Goal: Check status: Check status

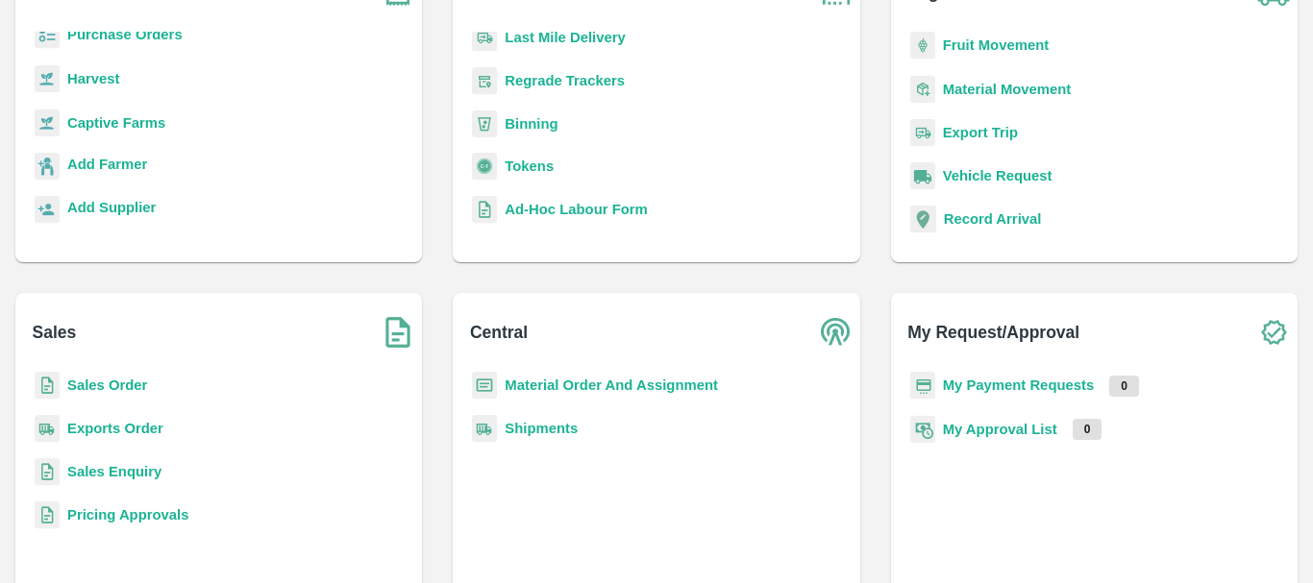
scroll to position [169, 0]
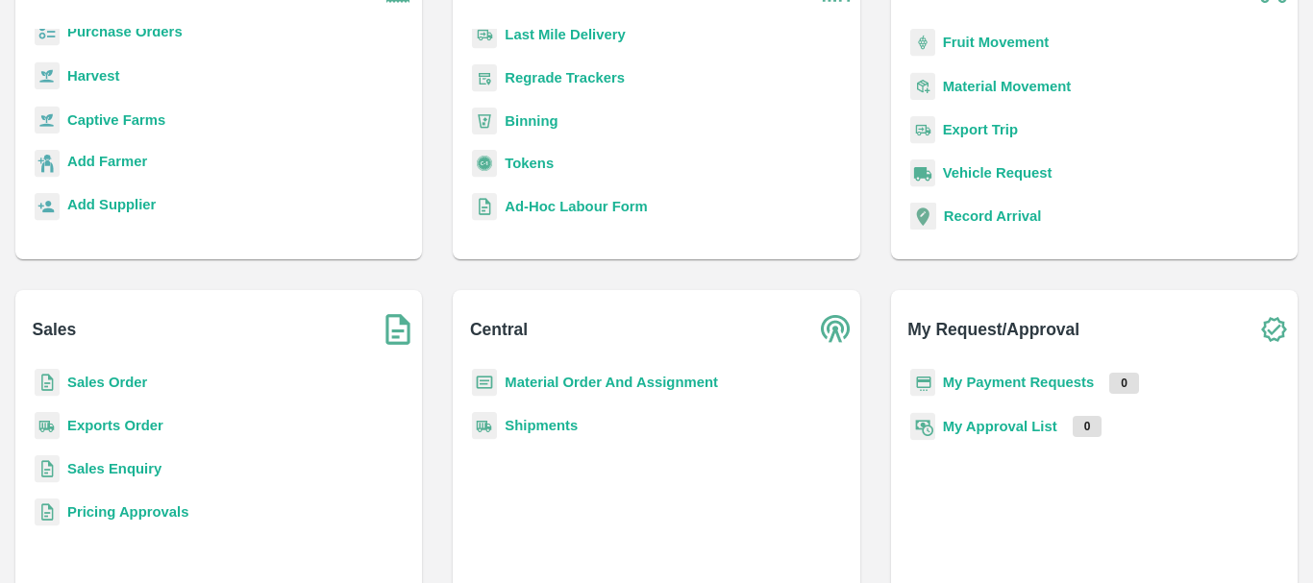
click at [99, 418] on b "Exports Order" at bounding box center [115, 425] width 96 height 15
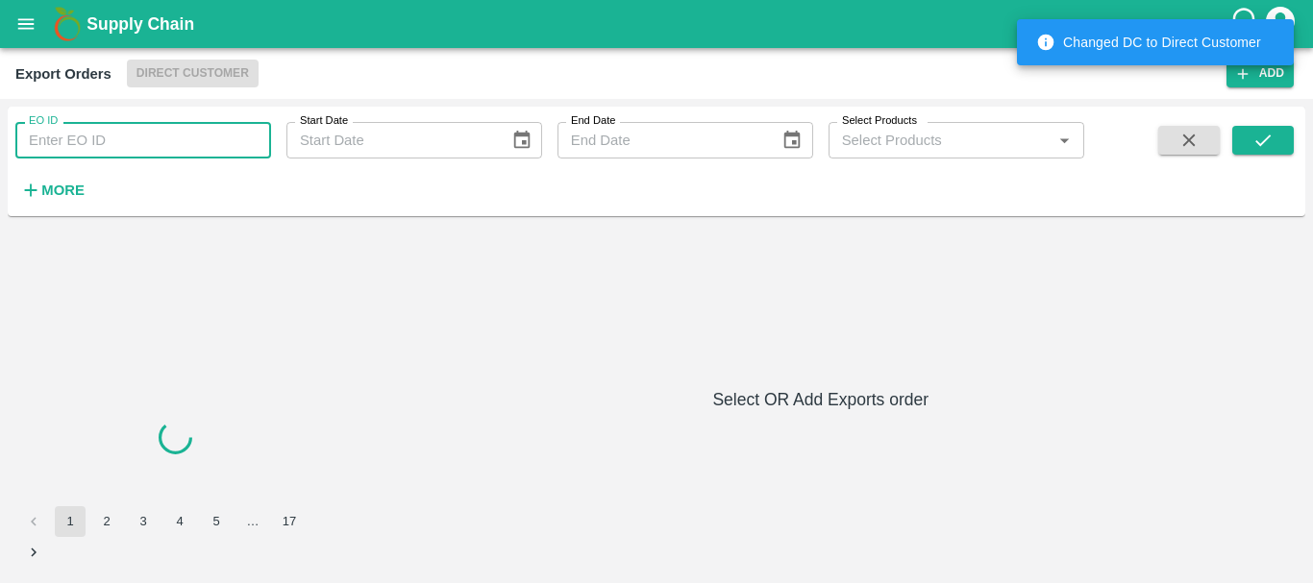
click at [136, 134] on input "EO ID" at bounding box center [143, 140] width 256 height 37
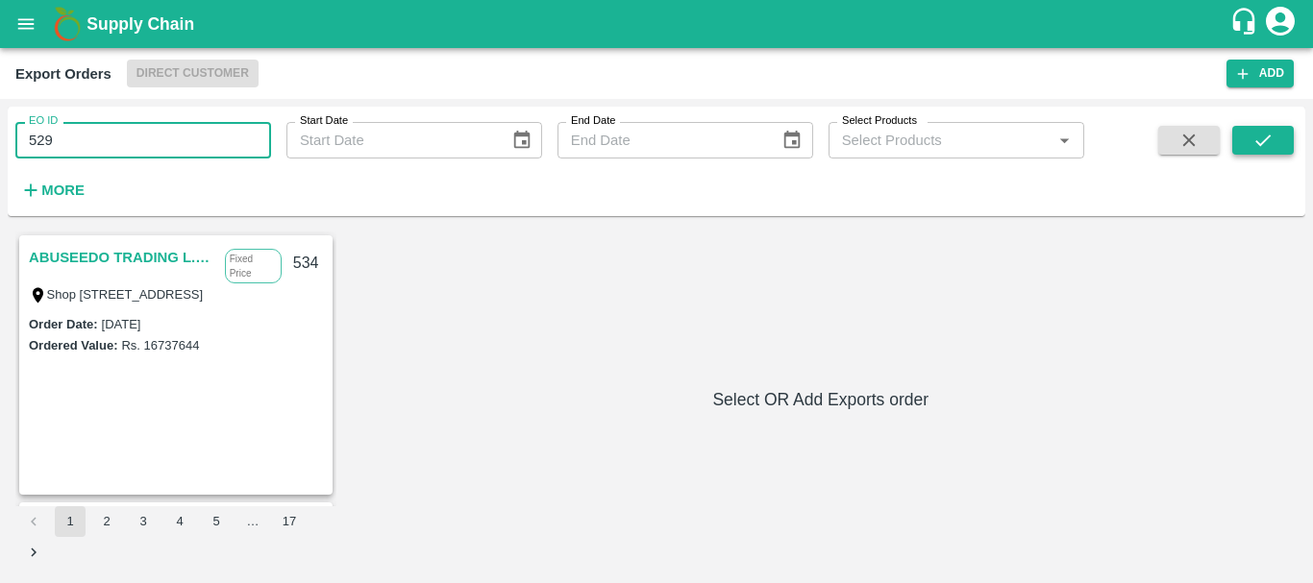
type input "529"
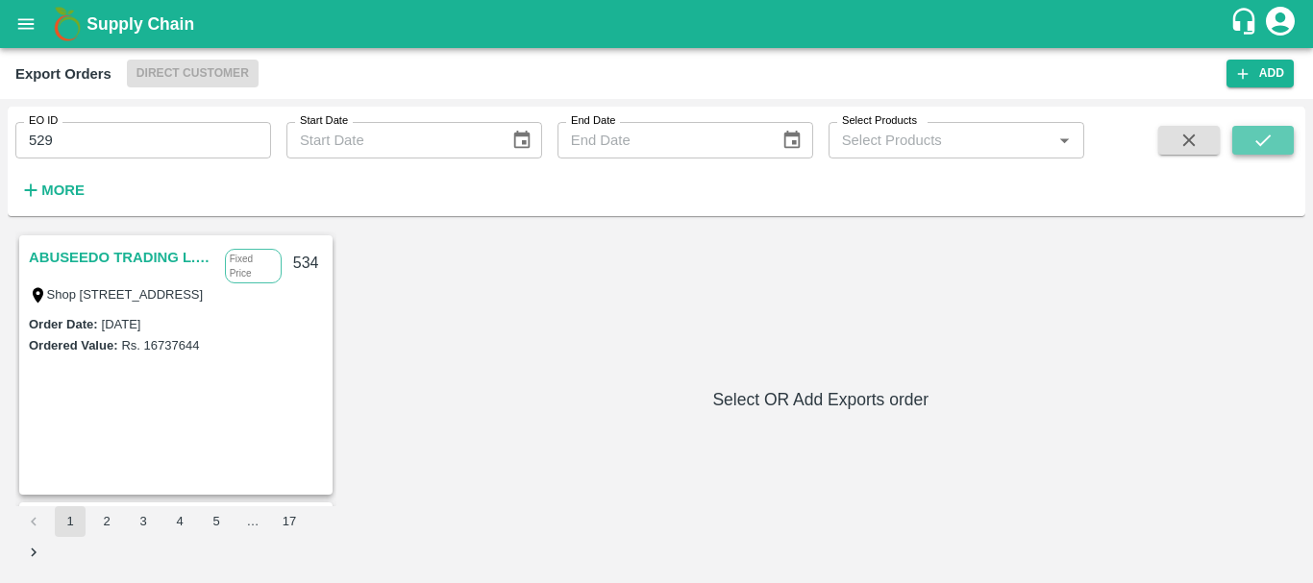
click at [1266, 139] on icon "submit" at bounding box center [1262, 141] width 15 height 12
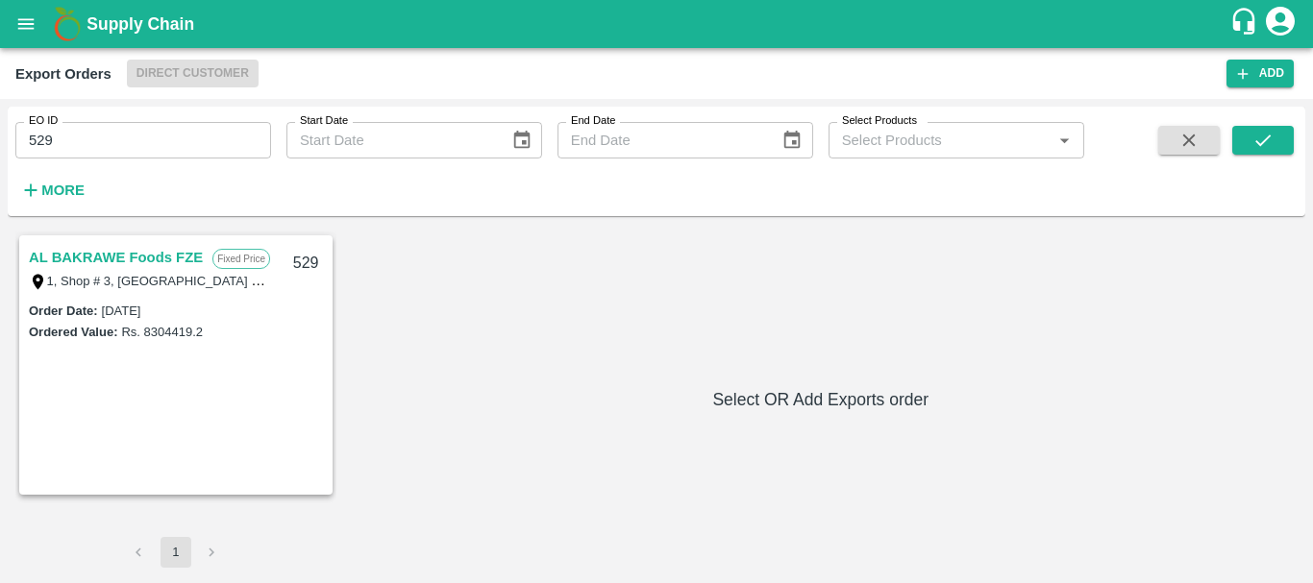
click at [83, 254] on link "AL BAKRAWE Foods FZE" at bounding box center [116, 257] width 174 height 25
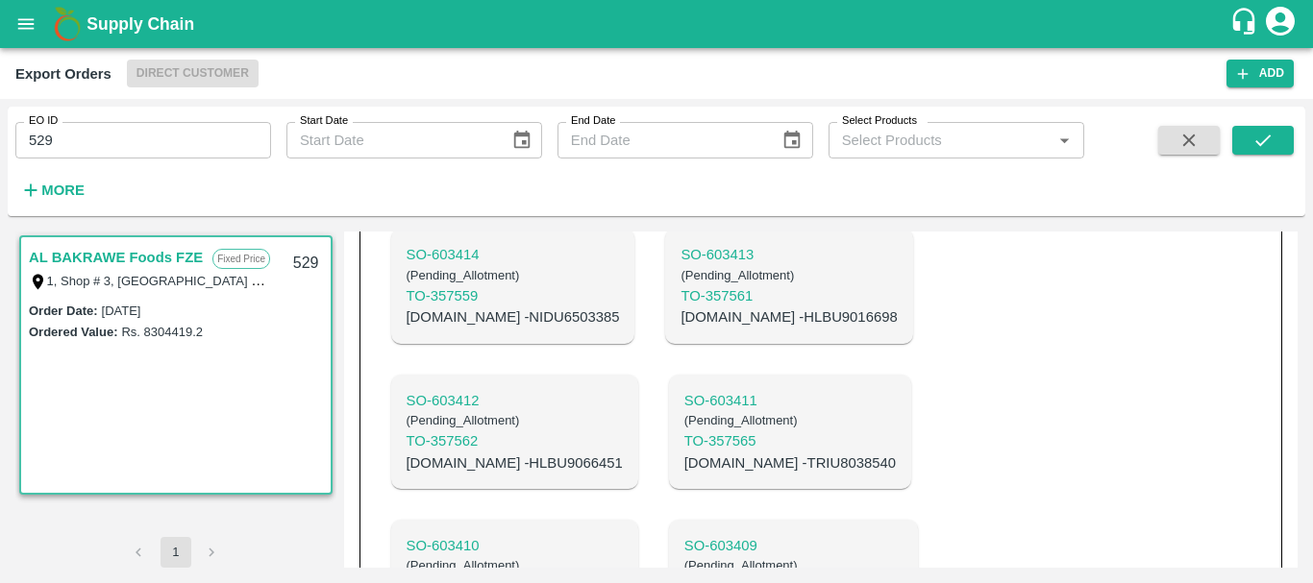
scroll to position [852, 0]
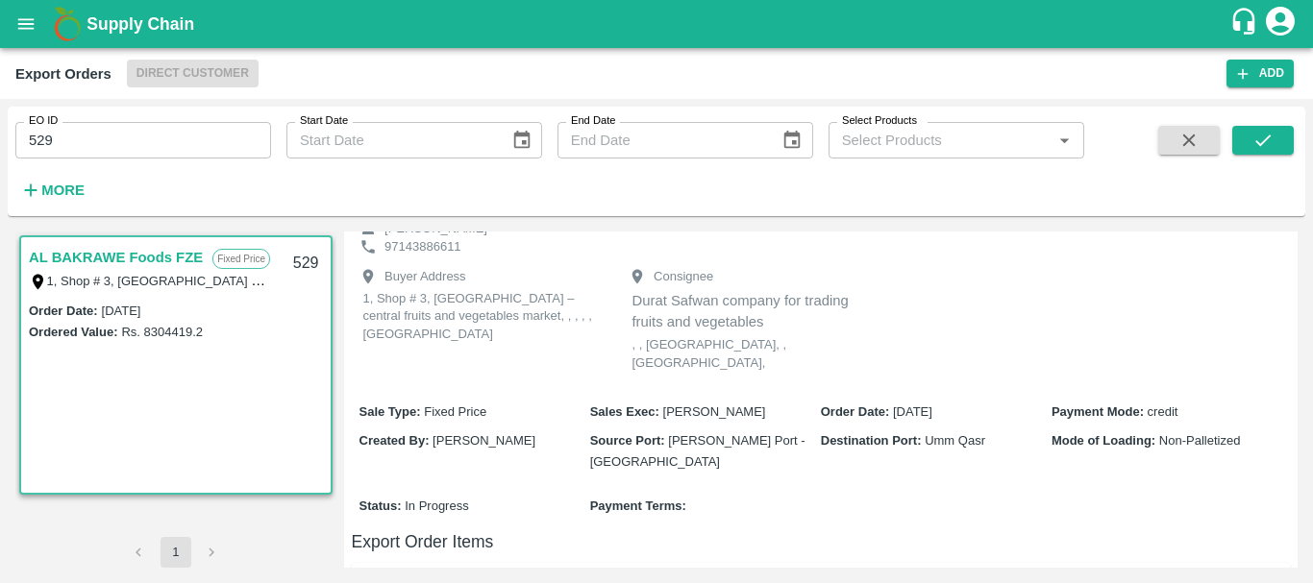
scroll to position [130, 0]
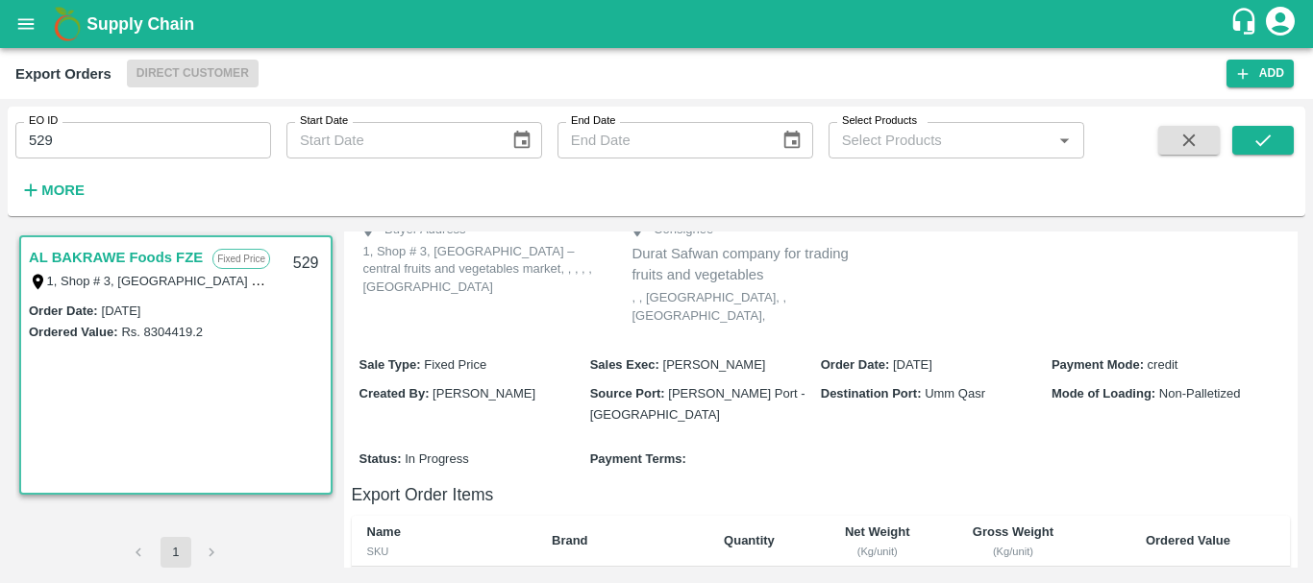
click at [949, 386] on span "Umm Qasr" at bounding box center [955, 393] width 61 height 14
click at [966, 386] on span "Umm Qasr" at bounding box center [955, 393] width 61 height 14
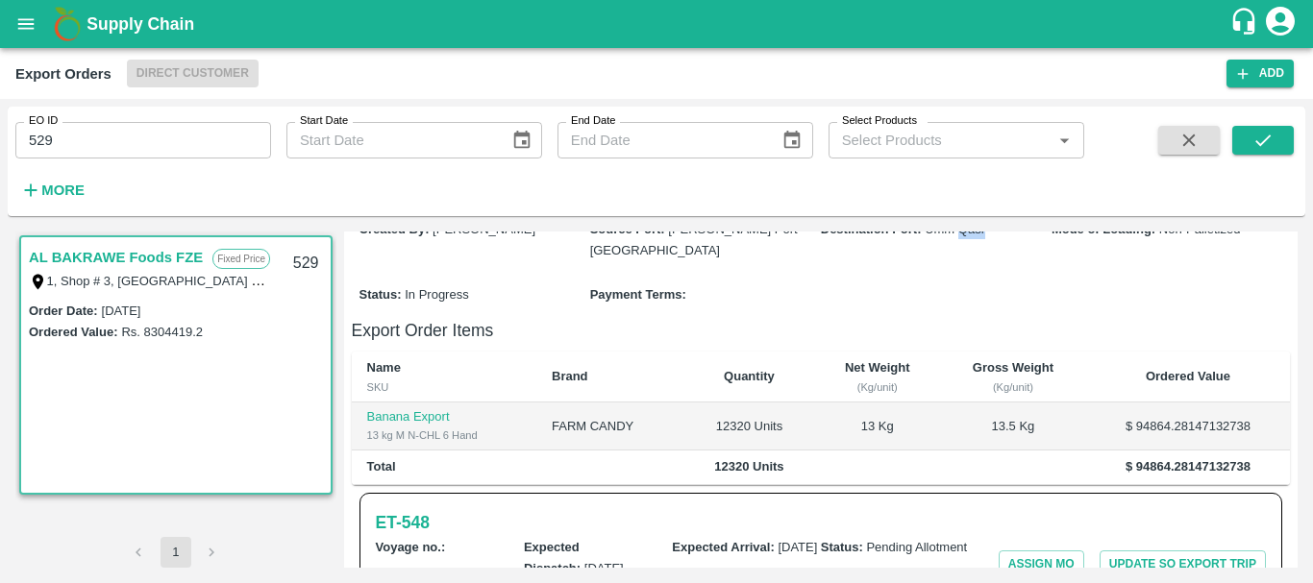
scroll to position [0, 0]
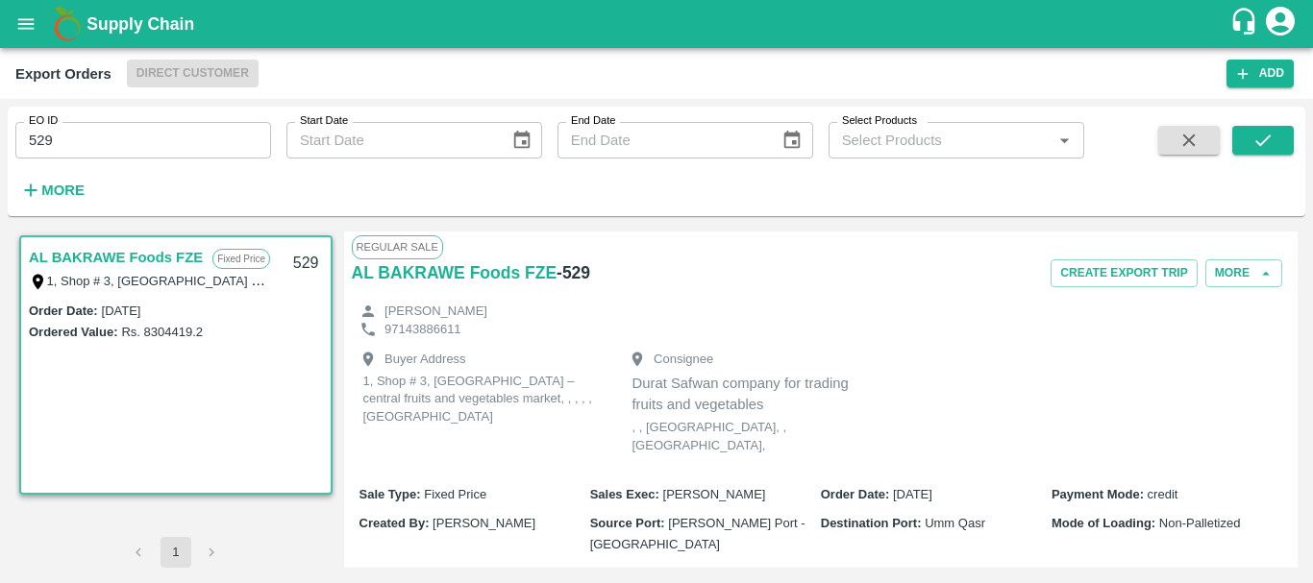
click at [946, 343] on div "Buyer Address 1, Shop # 3, Ras Al Khor – central fruits and vegetables market, …" at bounding box center [821, 404] width 939 height 133
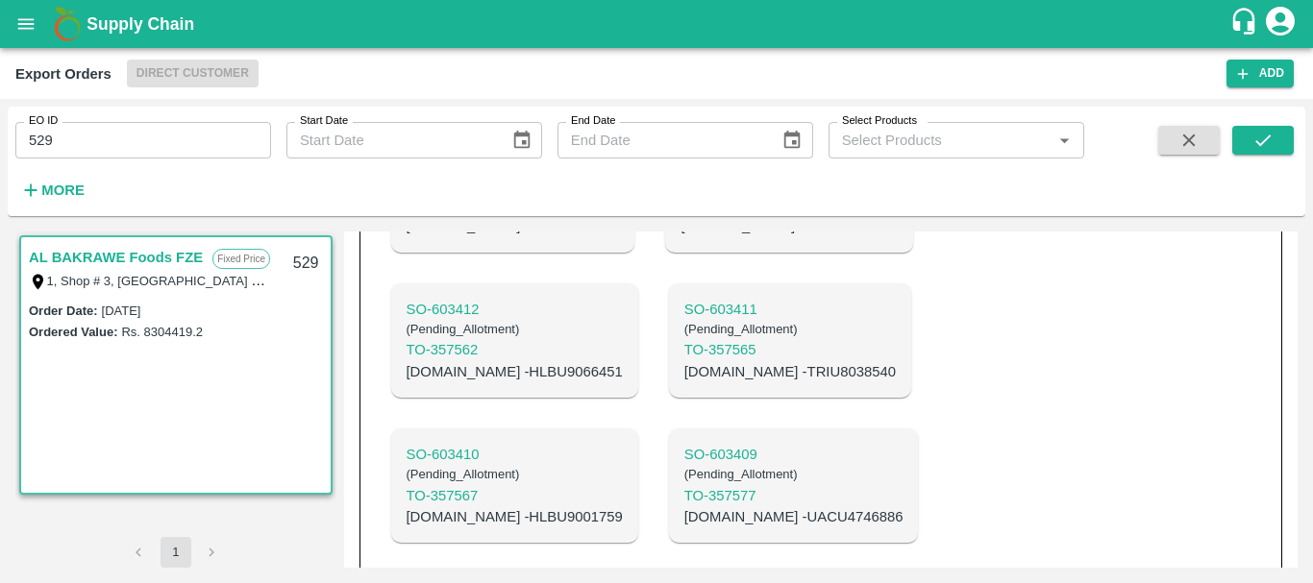
copy p "HLXU8771813"
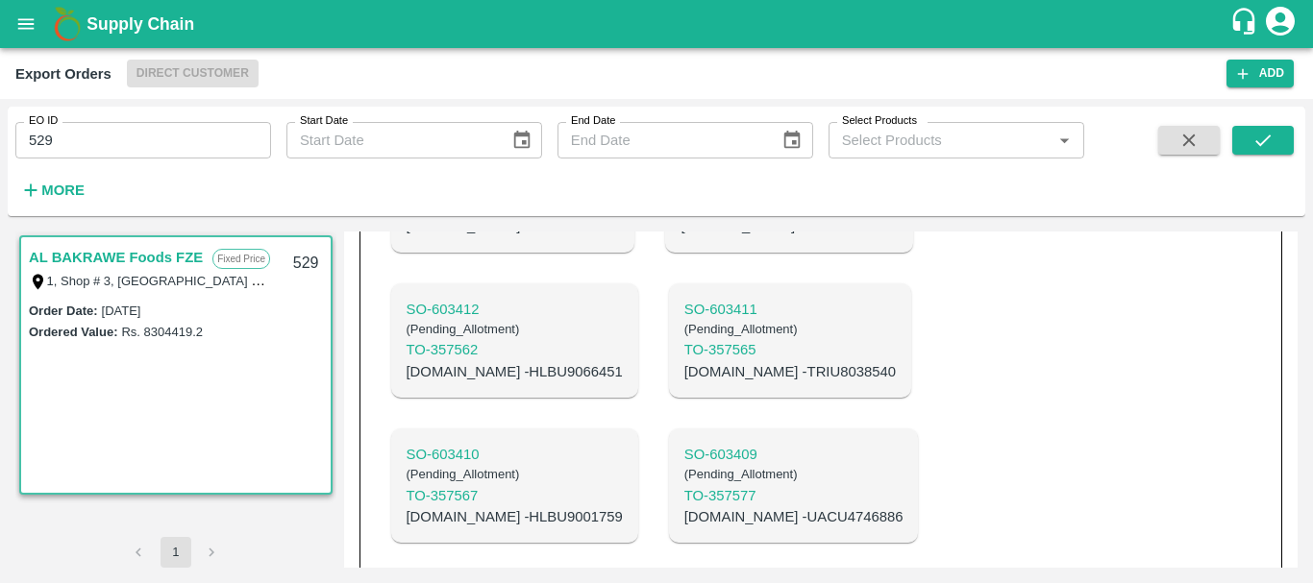
copy p "HLBU9013739"
click at [856, 506] on p "C.No - UACU4746886" at bounding box center [793, 516] width 219 height 21
copy p "UACU4746886"
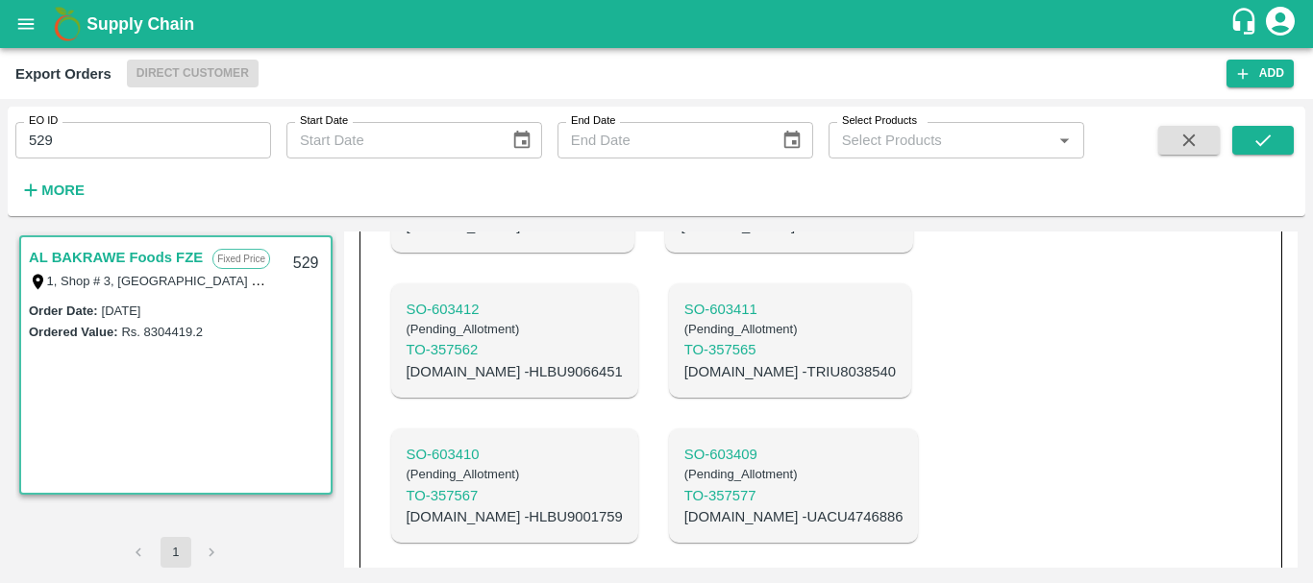
click at [623, 506] on p "C.No - HLBU9001759" at bounding box center [515, 516] width 216 height 21
copy p "HLBU9001759"
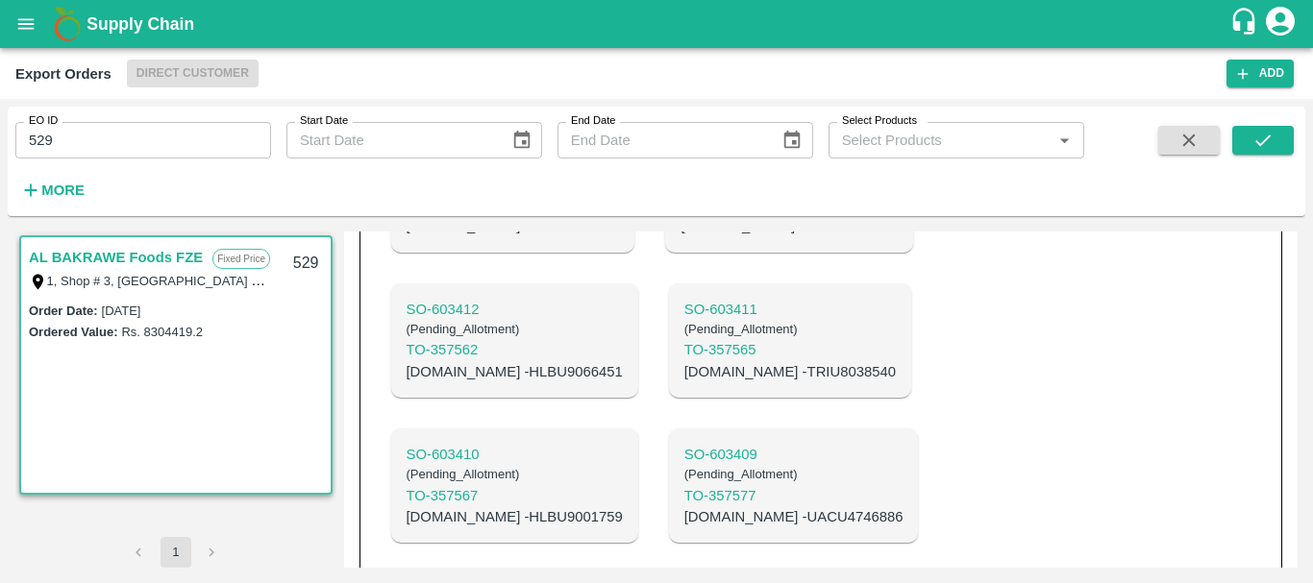
click at [684, 361] on p "C.No - TRIU8038540" at bounding box center [789, 371] width 211 height 21
copy p "TRIU8038540"
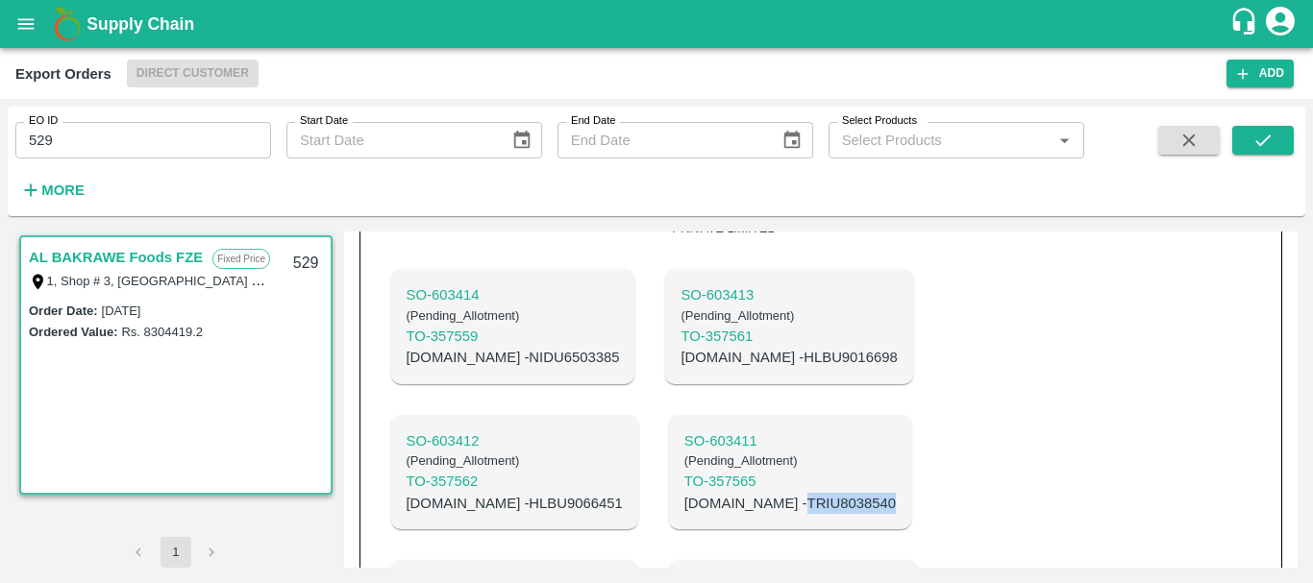
scroll to position [716, 0]
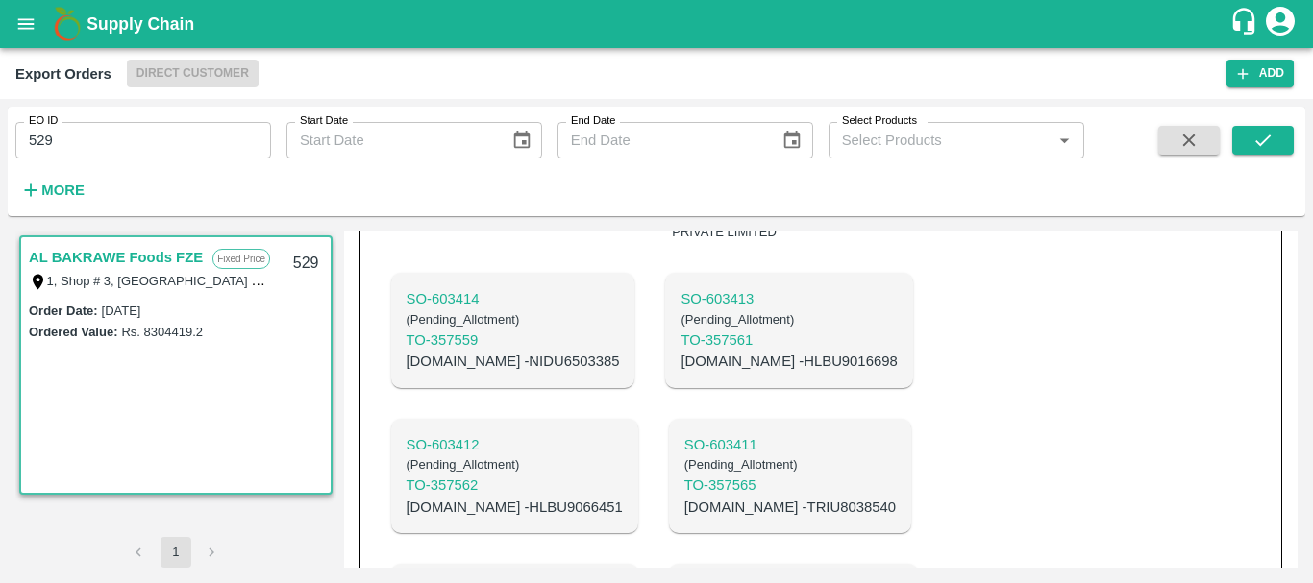
click at [623, 497] on p "C.No - HLBU9066451" at bounding box center [515, 507] width 216 height 21
copy p "HLBU9066451"
click at [719, 351] on p "C.No - HLBU9016698" at bounding box center [788, 361] width 216 height 21
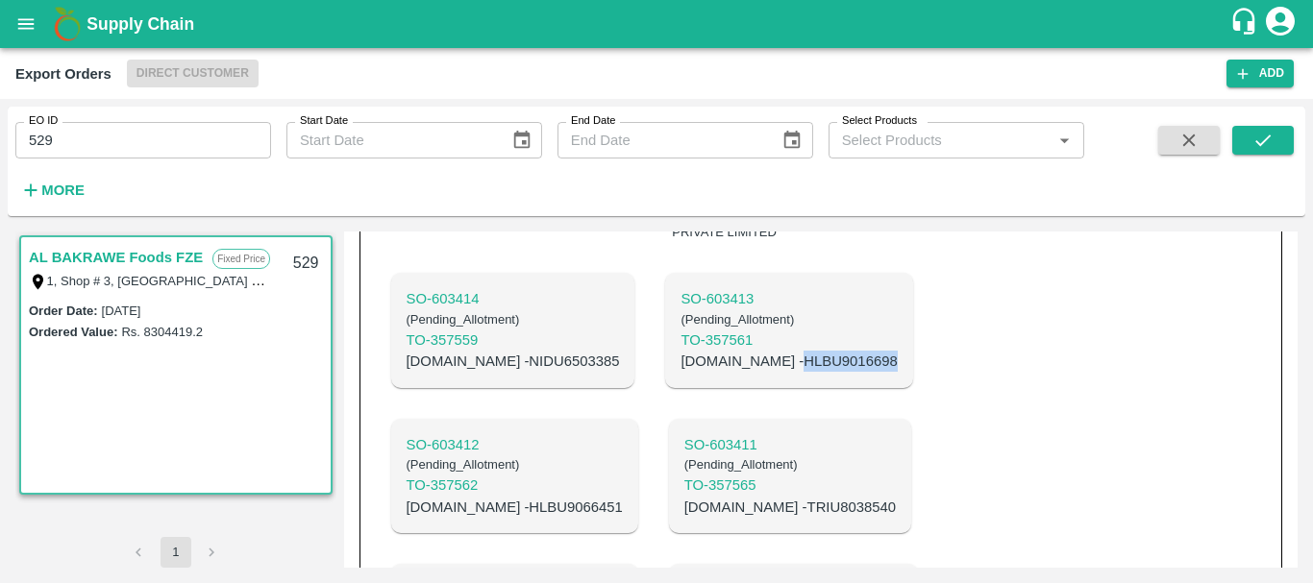
click at [719, 351] on p "C.No - HLBU9016698" at bounding box center [788, 361] width 216 height 21
copy p "HLBU9016698"
click at [511, 351] on p "C.No - NIDU6503385" at bounding box center [513, 361] width 213 height 21
copy p "NIDU6503385"
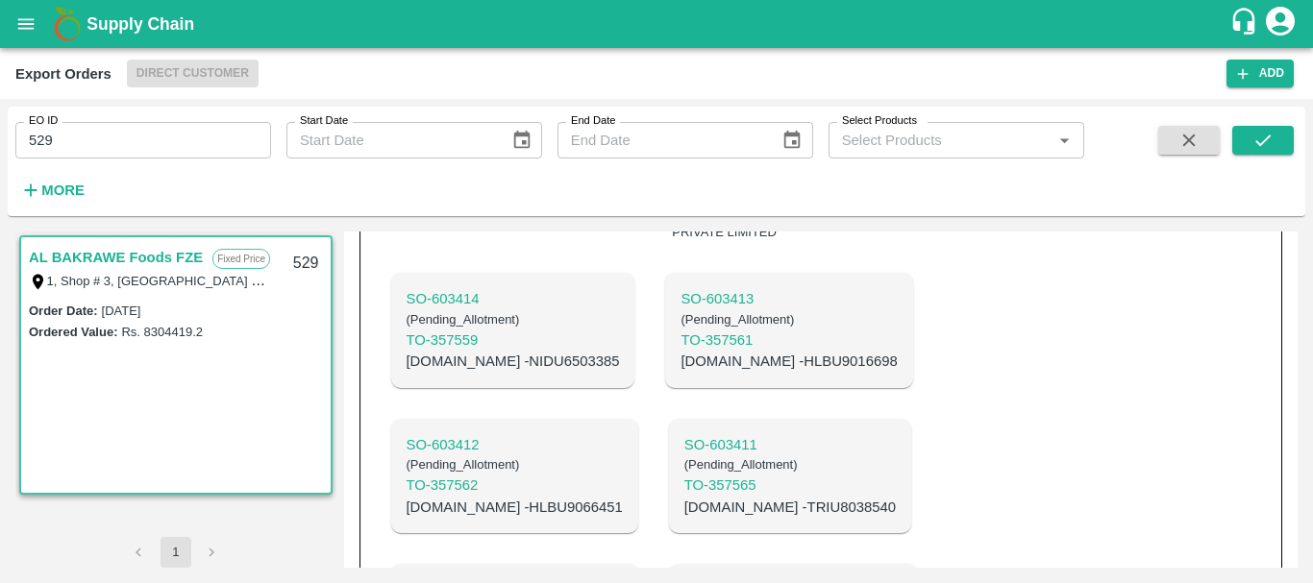
click at [1055, 307] on div "SO- 603414 ( Pending_Allotment ) TO- 357559 C.No - NIDU6503385 SO- 603413 ( Pen…" at bounding box center [821, 548] width 891 height 581
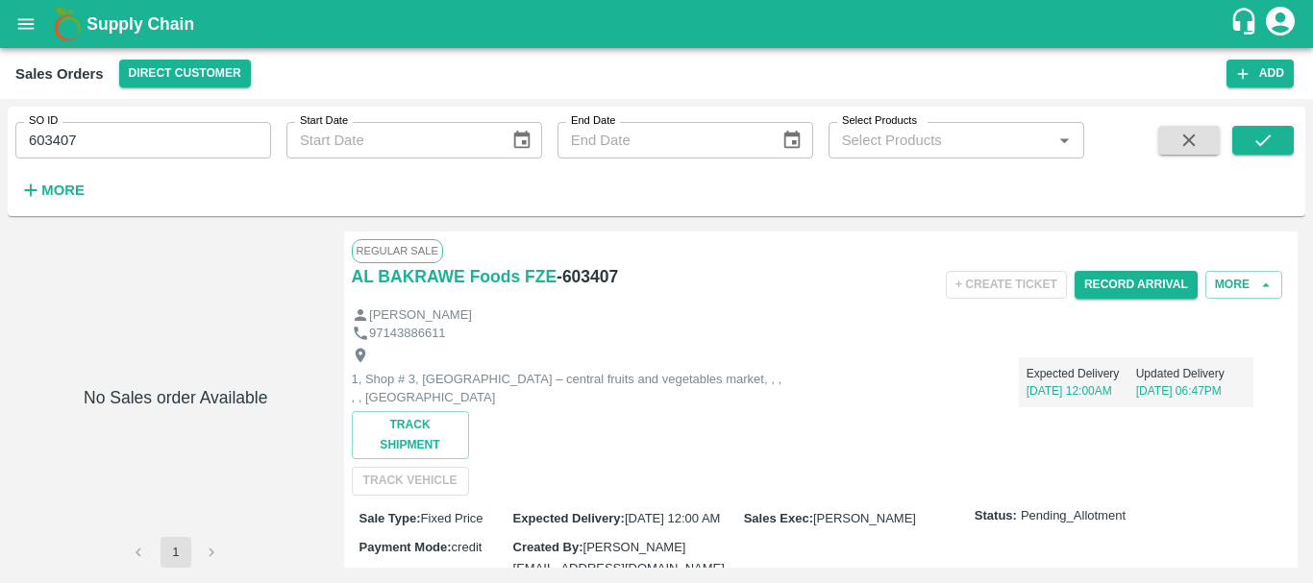
click at [60, 146] on input "603407" at bounding box center [143, 140] width 256 height 37
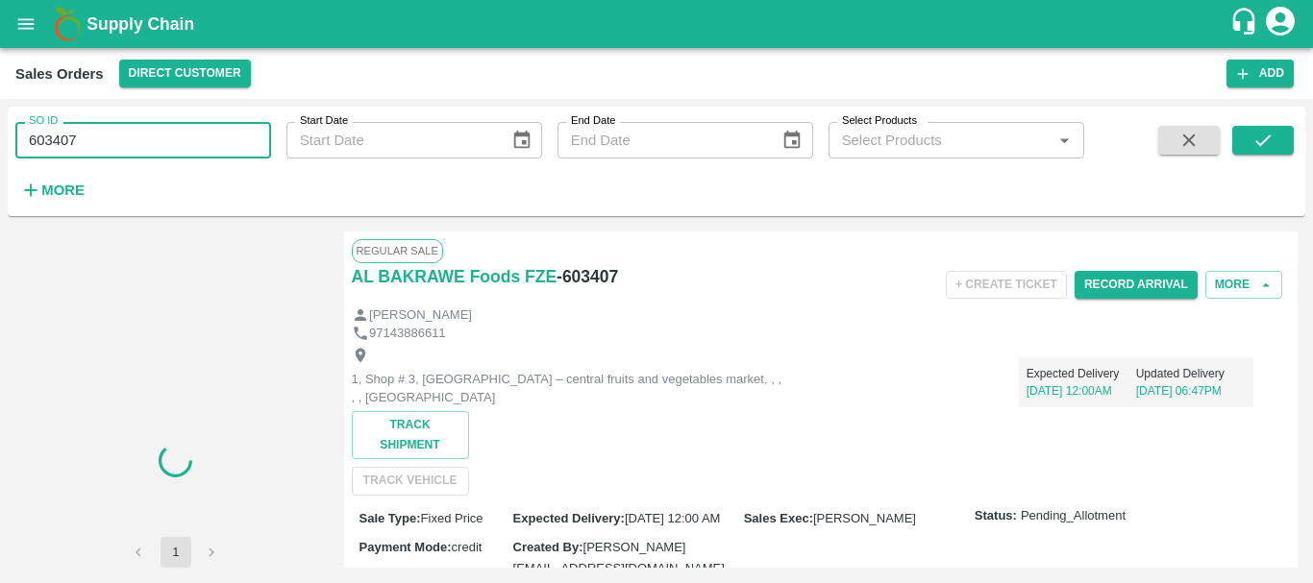
click at [60, 146] on input "603407" at bounding box center [143, 140] width 256 height 37
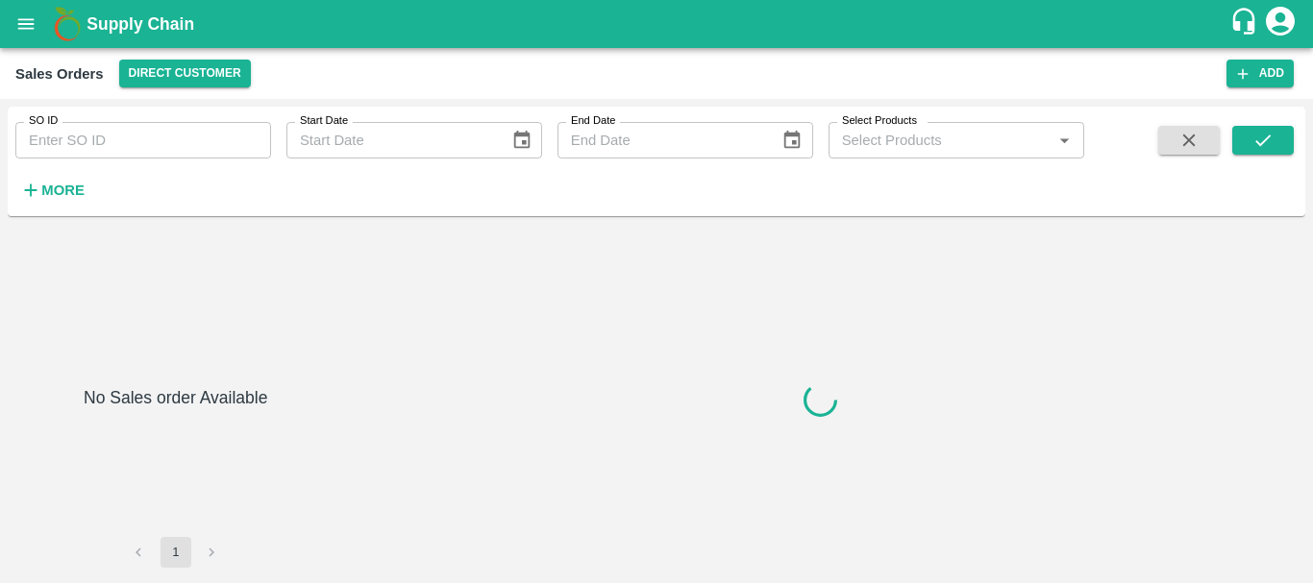
type input "603408"
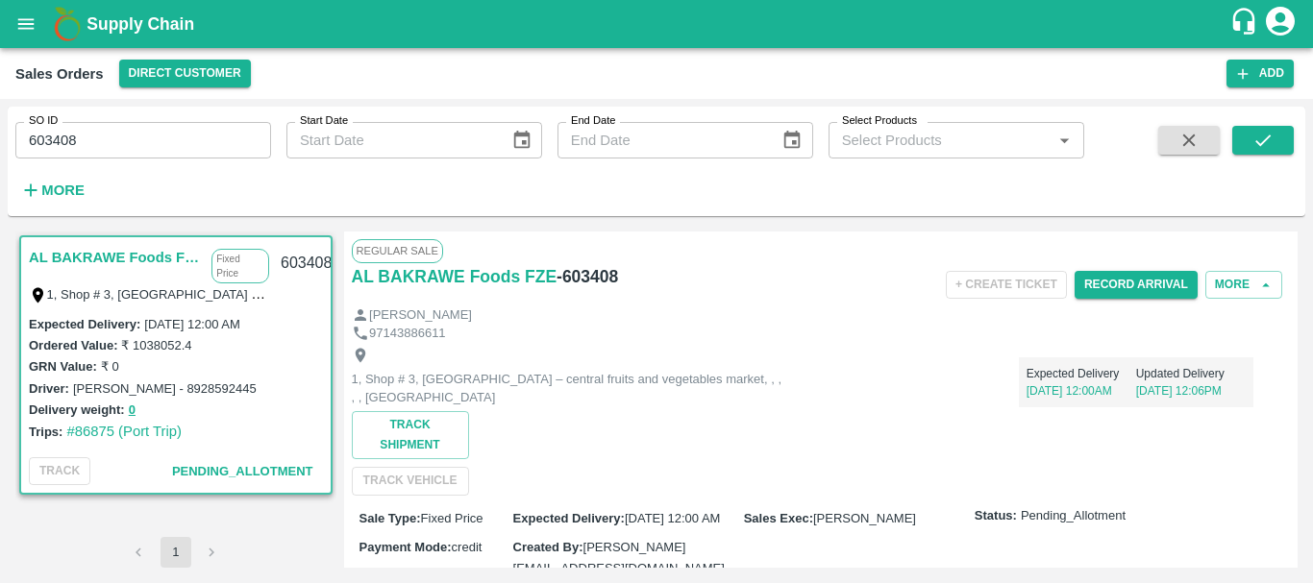
click at [61, 140] on input "603408" at bounding box center [143, 140] width 256 height 37
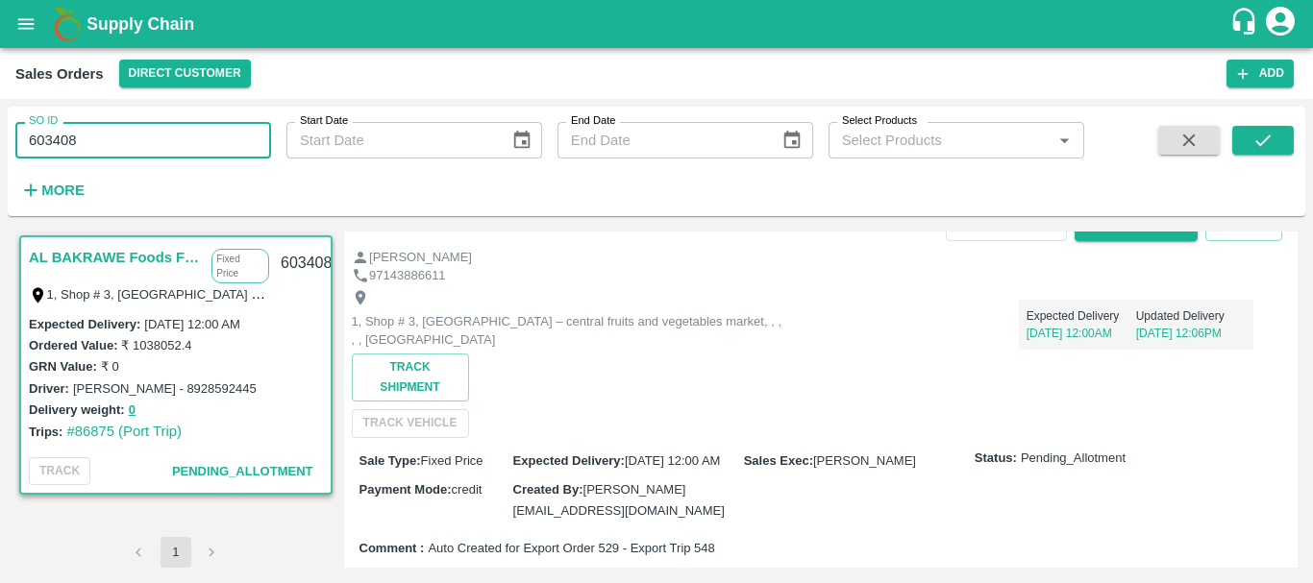
scroll to position [62, 0]
